Goal: Find contact information: Find contact information

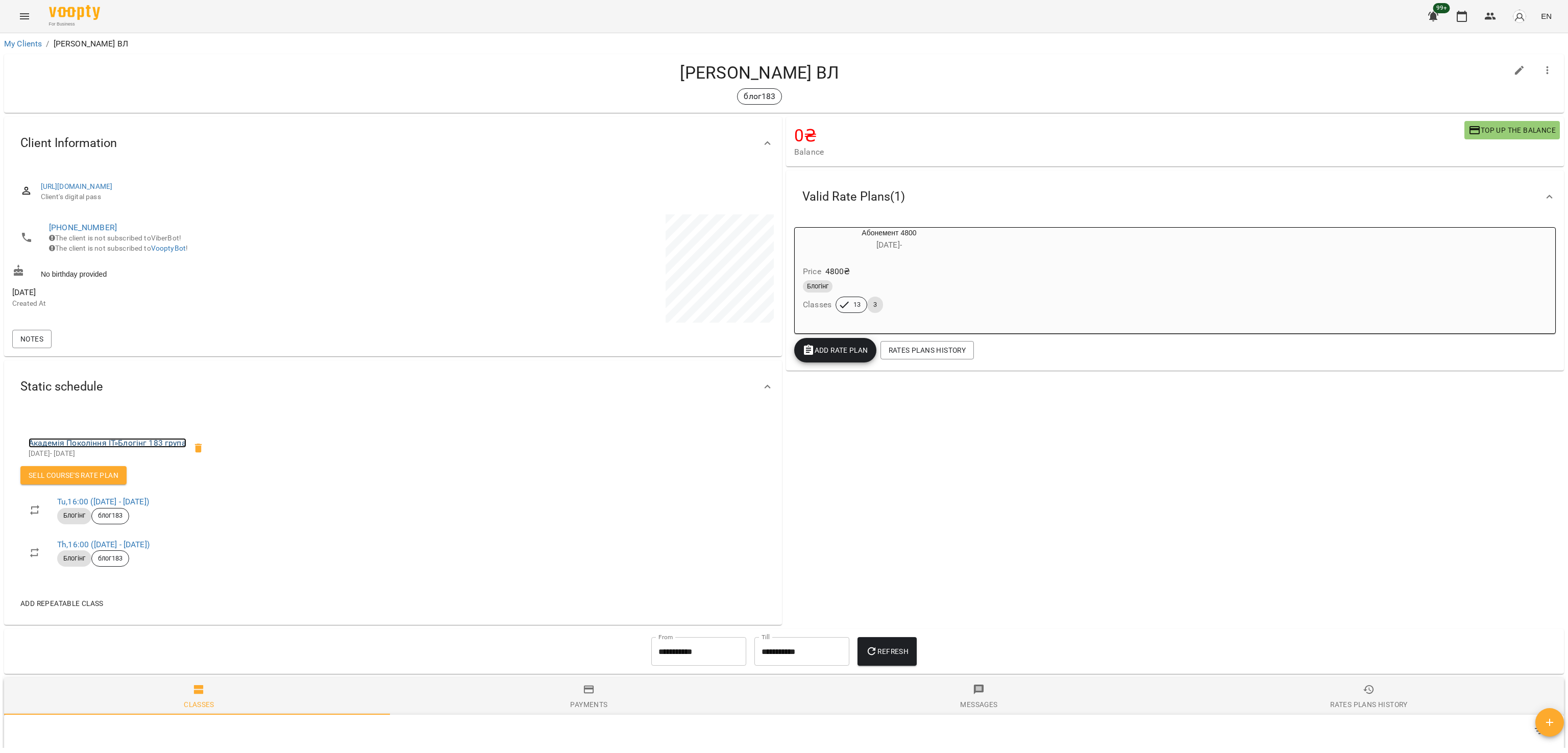
click at [135, 442] on link "Академія Покоління ІТ » Блогінг 183 група" at bounding box center [108, 443] width 158 height 10
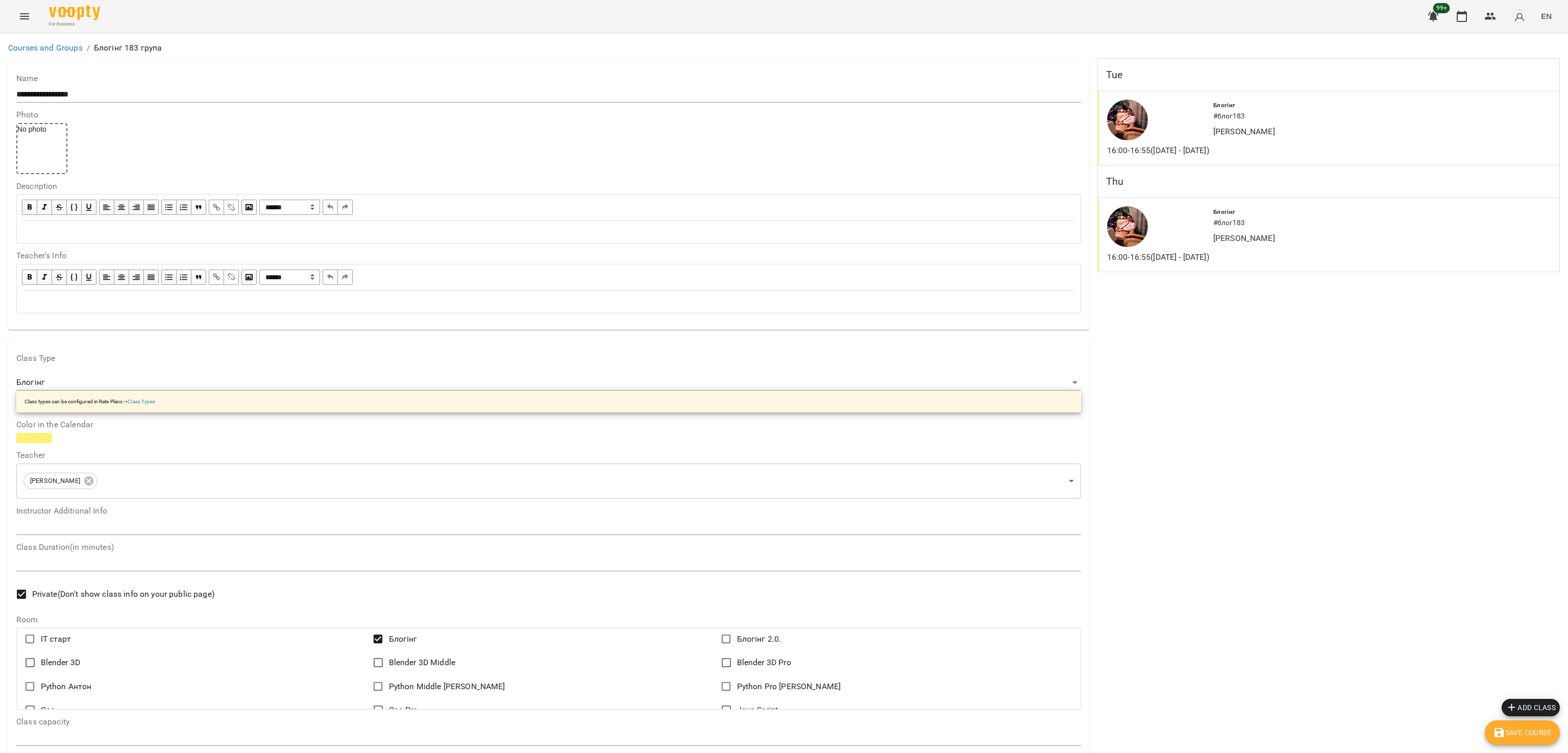
scroll to position [586, 0]
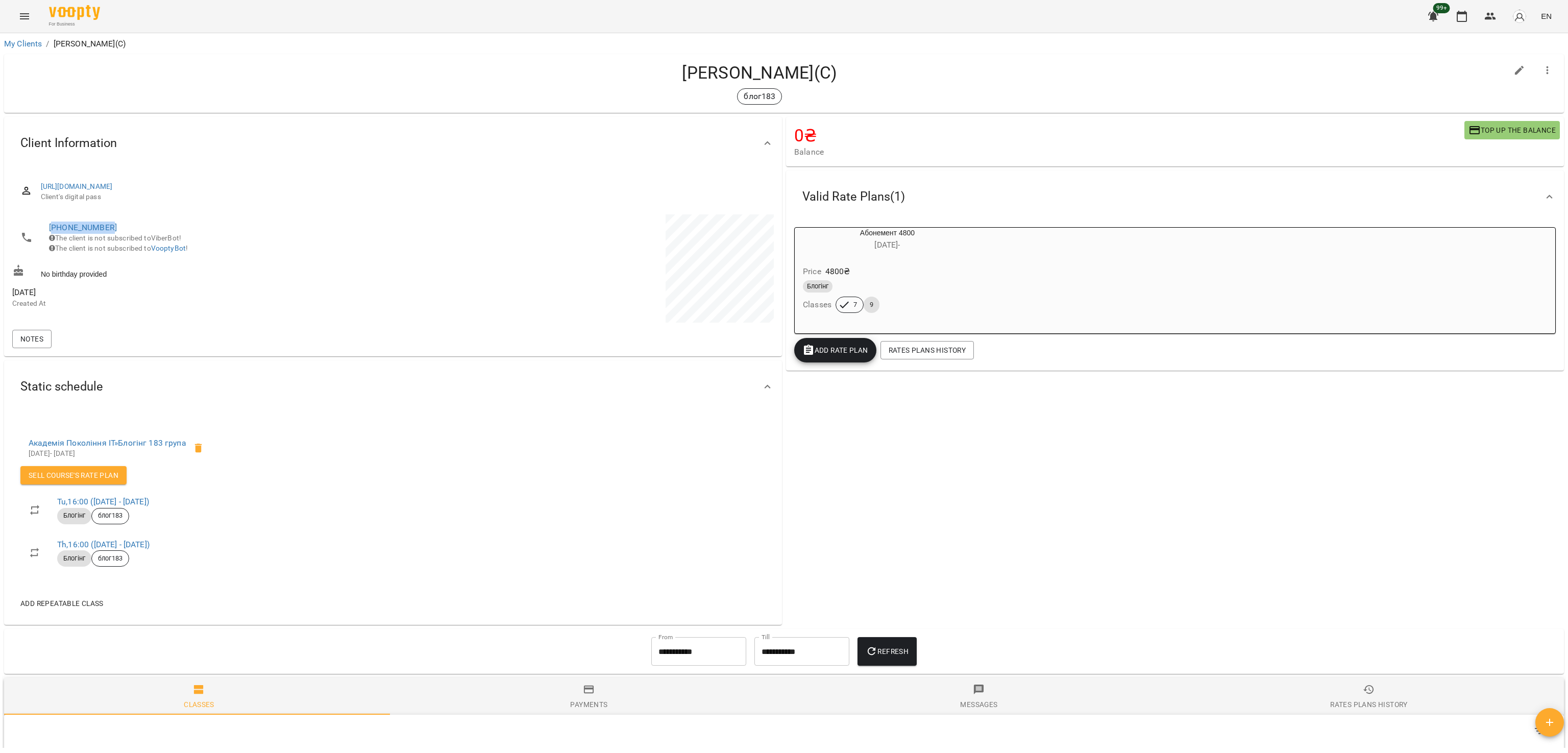
copy link "380981280600"
drag, startPoint x: 128, startPoint y: 223, endPoint x: 53, endPoint y: 231, distance: 75.4
click at [53, 231] on span "[PHONE_NUMBER]" at bounding box center [216, 227] width 334 height 12
